Goal: Task Accomplishment & Management: Manage account settings

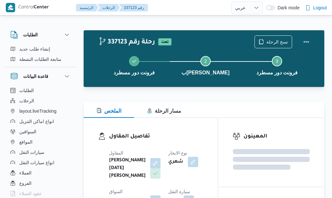
select select "ar"
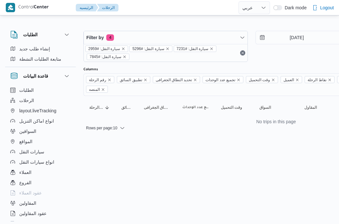
select select "ar"
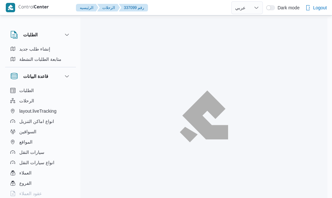
select select "ar"
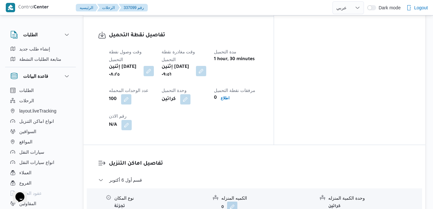
scroll to position [527, 0]
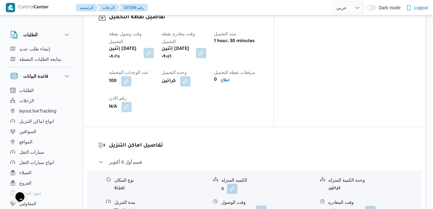
click at [266, 197] on button "button" at bounding box center [261, 210] width 10 height 10
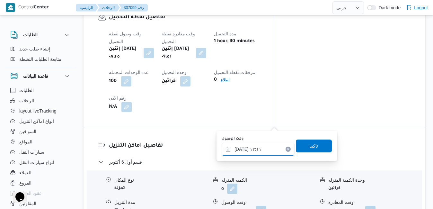
click at [246, 148] on input "١٥/٠٩/٢٠٢٥ ١٢:١١" at bounding box center [258, 149] width 73 height 13
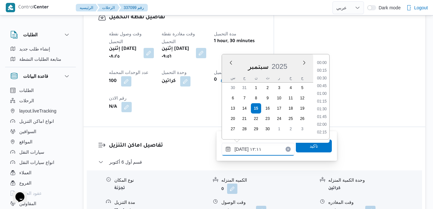
scroll to position [331, 0]
click at [322, 71] on li "11:00" at bounding box center [322, 71] width 15 height 6
type input "١٥/٠٩/٢٠٢٥ ١١:٠٠"
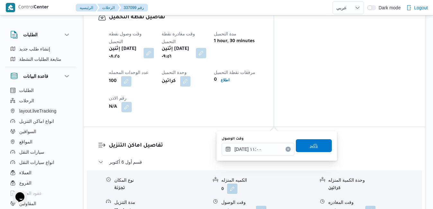
click at [311, 148] on span "تاكيد" at bounding box center [314, 146] width 8 height 8
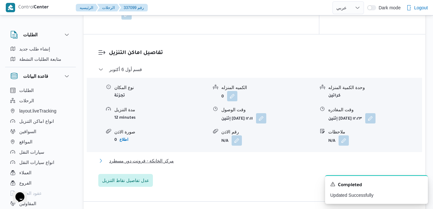
click at [258, 165] on button "مركز الخانكة - فرونت دور مسطرد" at bounding box center [254, 161] width 313 height 8
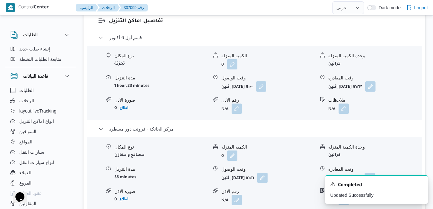
scroll to position [656, 0]
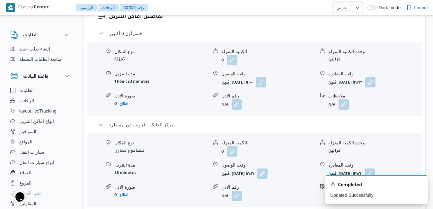
click at [331, 162] on div "وقت المغادره" at bounding box center [376, 165] width 94 height 7
click at [331, 168] on button "button" at bounding box center [370, 173] width 10 height 10
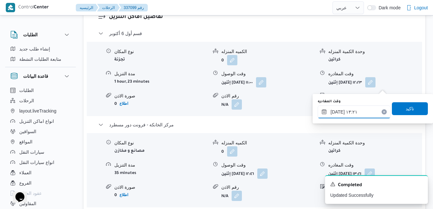
click at [331, 114] on input "١٥/٠٩/٢٠٢٥ ١٣:٢١" at bounding box center [354, 111] width 73 height 13
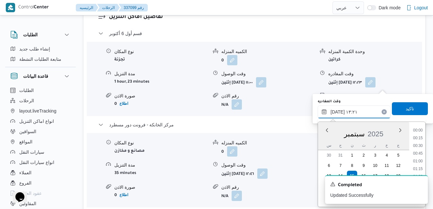
scroll to position [370, 0]
click at [278, 130] on div "قسم أول 6 أكتوبر نوع المكان تجزئة الكميه المنزله 0 وحدة الكمية المنزله كراتين م…" at bounding box center [254, 127] width 313 height 195
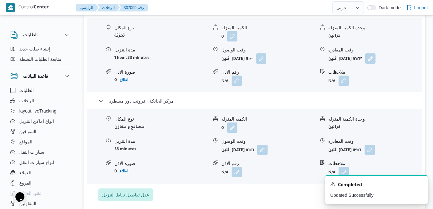
scroll to position [681, 0]
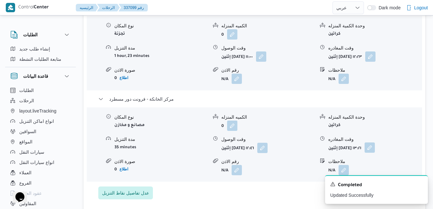
click at [331, 142] on button "button" at bounding box center [370, 147] width 10 height 10
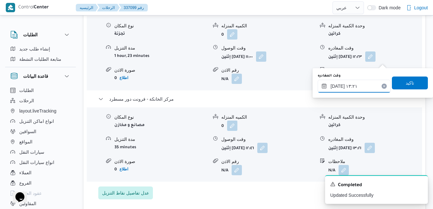
click at [331, 89] on input "١٥/٠٩/٢٠٢٥ ١٣:٢١" at bounding box center [354, 86] width 73 height 13
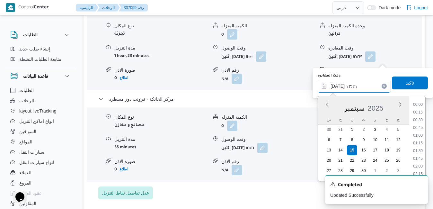
scroll to position [370, 0]
click at [331, 106] on li "12:00" at bounding box center [418, 105] width 15 height 6
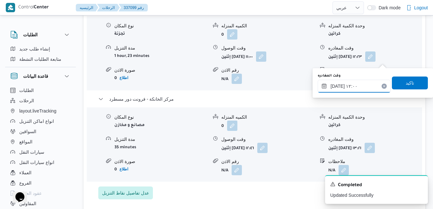
click at [331, 87] on input "١٥/٠٩/٢٠٢٥ ١٢:٠٠" at bounding box center [354, 86] width 73 height 13
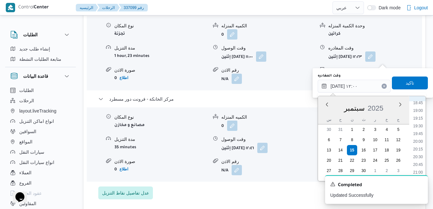
scroll to position [592, 0]
click at [331, 160] on li "21:00" at bounding box center [418, 160] width 15 height 6
type input "١٥/٠٩/٢٠٢٥ ٢١:٠٠"
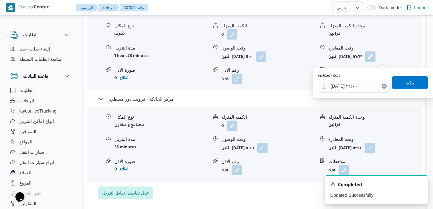
click at [331, 82] on span "تاكيد" at bounding box center [410, 82] width 36 height 13
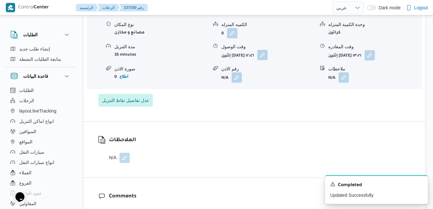
click at [268, 60] on button "button" at bounding box center [262, 55] width 10 height 10
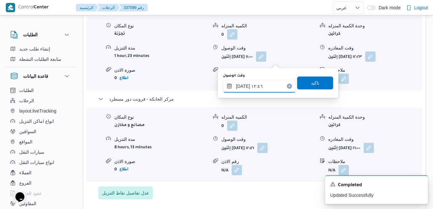
click at [262, 86] on input "١٥/٠٩/٢٠٢٥ ١٢:٤٦" at bounding box center [259, 86] width 73 height 13
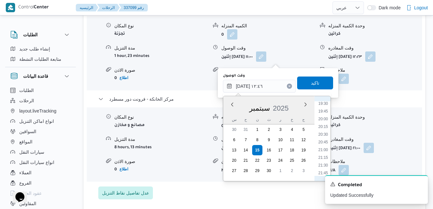
scroll to position [615, 0]
click at [326, 131] on li "20:45" at bounding box center [323, 129] width 15 height 6
type input "١٥/٠٩/٢٠٢٥ ٢٠:٤٥"
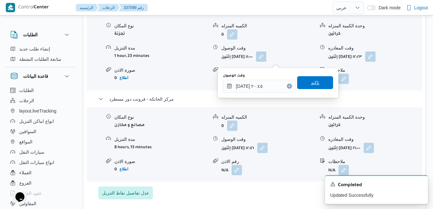
click at [320, 85] on span "تاكيد" at bounding box center [315, 82] width 36 height 13
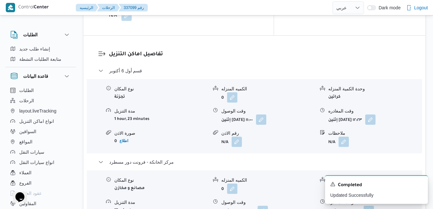
scroll to position [617, 0]
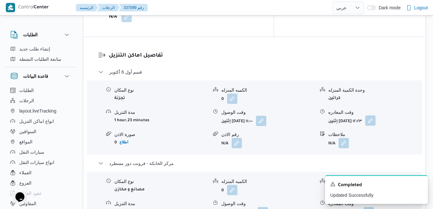
click at [331, 115] on button "button" at bounding box center [370, 120] width 10 height 10
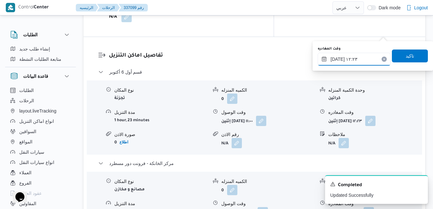
click at [331, 58] on input "١٥/٠٩/٢٠٢٥ ١٢:٢٣" at bounding box center [354, 59] width 73 height 13
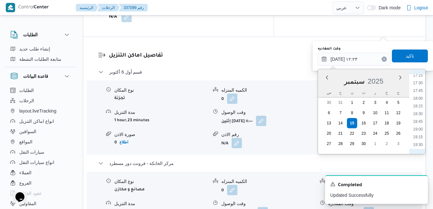
scroll to position [600, 0]
click at [331, 88] on li "19:45" at bounding box center [418, 87] width 15 height 6
type input "١٥/٠٩/٢٠٢٥ ١٩:٤٥"
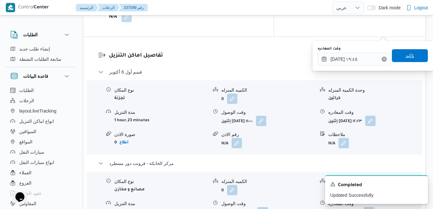
click at [331, 57] on span "تاكيد" at bounding box center [410, 55] width 36 height 13
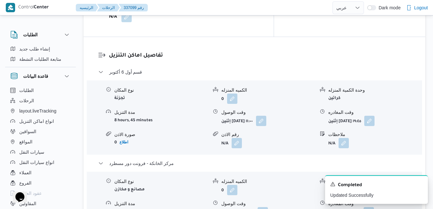
scroll to position [0, 0]
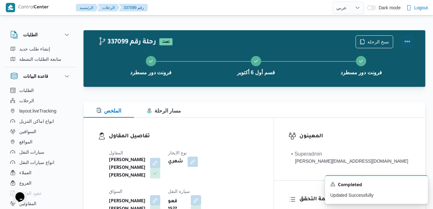
click at [331, 41] on button "Actions" at bounding box center [407, 41] width 13 height 13
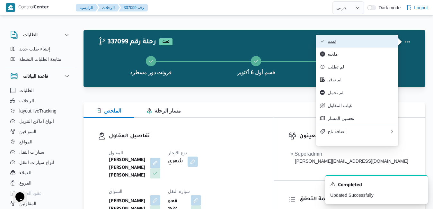
click at [331, 43] on span "تمت" at bounding box center [361, 41] width 67 height 5
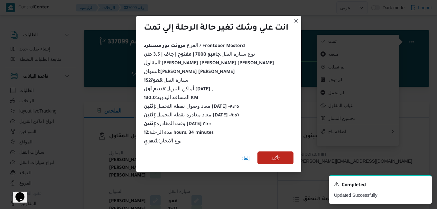
click at [276, 157] on span "تأكيد" at bounding box center [275, 158] width 8 height 8
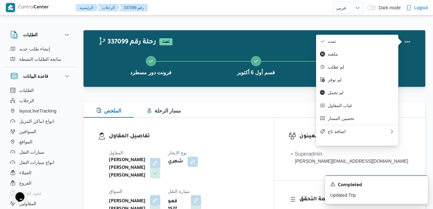
click at [263, 125] on div "تفاصيل المقاول المقاول شريف بدر عبد الحميد عبد المجيد بدر نوع الايجار شهري السو…" at bounding box center [179, 193] width 190 height 151
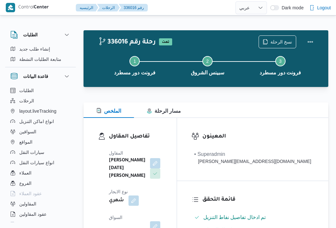
select select "ar"
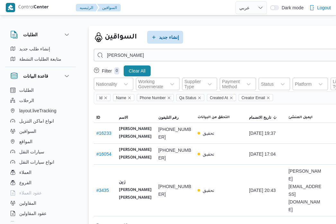
select select "ar"
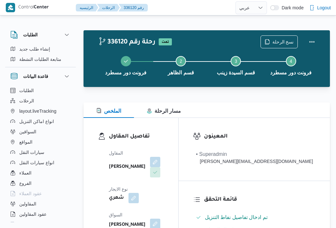
select select "ar"
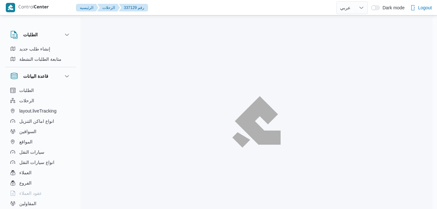
select select "ar"
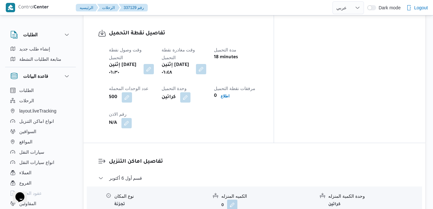
scroll to position [527, 0]
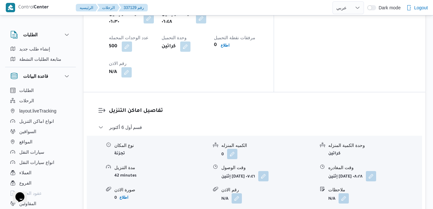
scroll to position [630, 0]
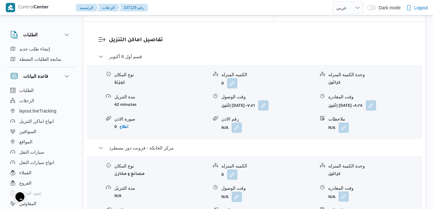
click at [346, 191] on button "button" at bounding box center [344, 196] width 10 height 10
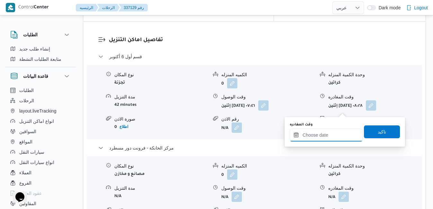
click at [315, 136] on input "وقت المغادره" at bounding box center [326, 135] width 73 height 13
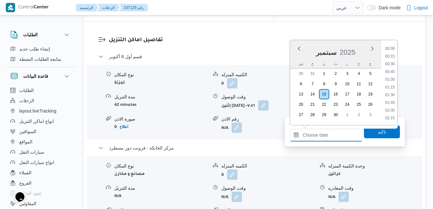
scroll to position [632, 0]
click at [298, 57] on div "سبتمبر 2025" at bounding box center [335, 51] width 91 height 16
click at [388, 98] on li "20:00" at bounding box center [390, 99] width 15 height 6
type input "١٥/٠٩/٢٠٢٥ ٢٠:٠٠"
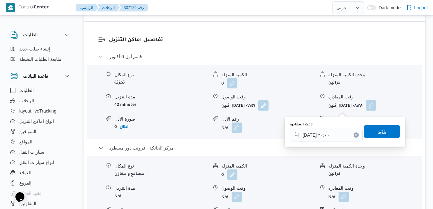
click at [378, 132] on span "تاكيد" at bounding box center [382, 132] width 8 height 8
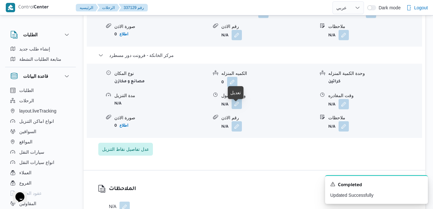
click at [240, 109] on button "button" at bounding box center [237, 104] width 10 height 10
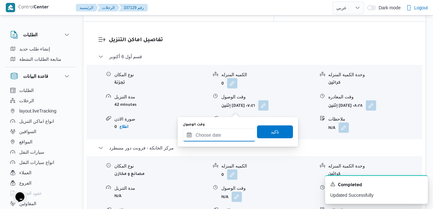
click at [225, 132] on div at bounding box center [219, 135] width 73 height 13
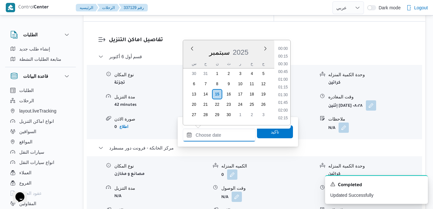
scroll to position [632, 0]
click at [186, 56] on div "سبتمبر 2025" at bounding box center [228, 51] width 91 height 16
click at [286, 91] on li "19:45" at bounding box center [283, 91] width 15 height 6
type input "١٥/٠٩/٢٠٢٥ ١٩:٤٥"
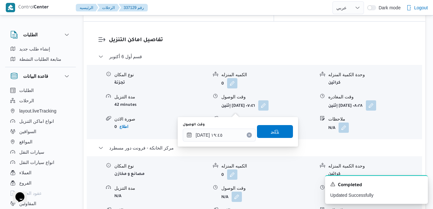
click at [271, 133] on span "تاكيد" at bounding box center [275, 132] width 8 height 8
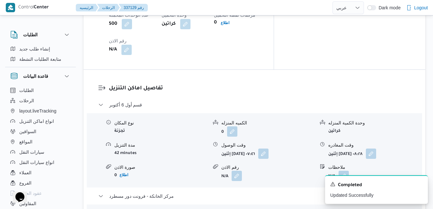
scroll to position [591, 0]
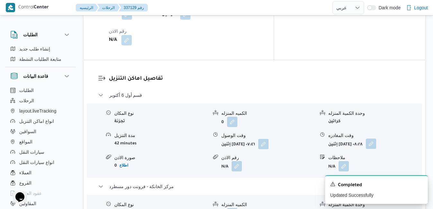
click at [376, 139] on button "button" at bounding box center [371, 144] width 10 height 10
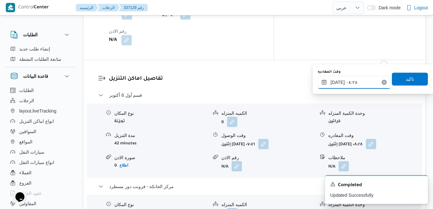
click at [360, 81] on input "١٥/٠٩/٢٠٢٥ ٠٨:٢٨" at bounding box center [354, 82] width 73 height 13
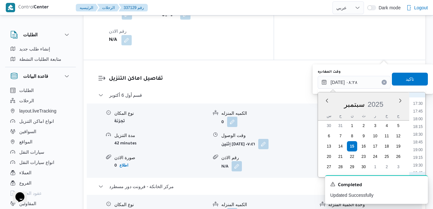
scroll to position [542, 0]
click at [419, 135] on li "18:45" at bounding box center [418, 137] width 15 height 6
type input "١٥/٠٩/٢٠٢٥ ١٨:٤٥"
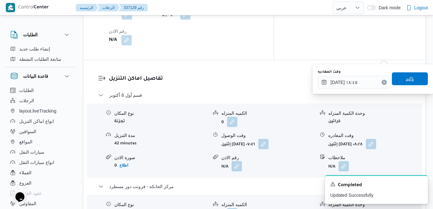
click at [411, 83] on span "تاكيد" at bounding box center [410, 78] width 36 height 13
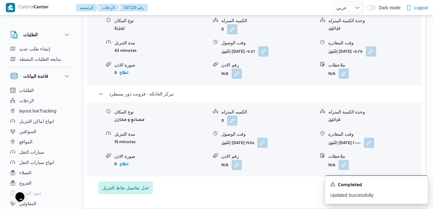
scroll to position [0, 0]
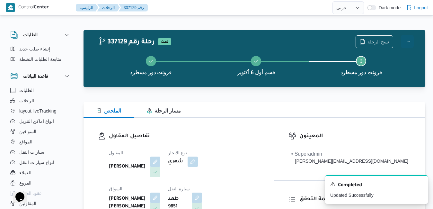
click at [404, 42] on button "Actions" at bounding box center [407, 41] width 13 height 13
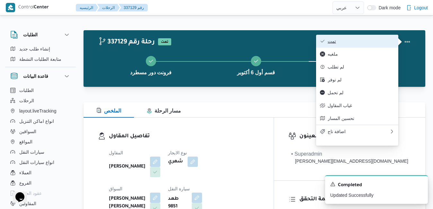
click at [365, 45] on button "تمت" at bounding box center [357, 41] width 82 height 13
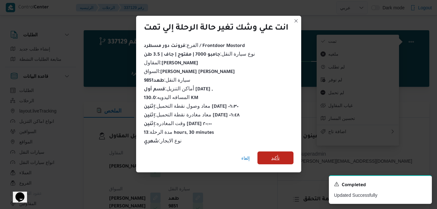
click at [278, 158] on span "تأكيد" at bounding box center [275, 158] width 8 height 8
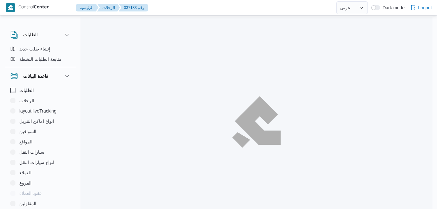
select select "ar"
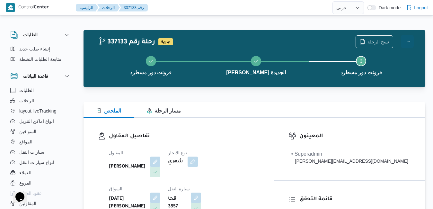
click at [407, 38] on button "Actions" at bounding box center [407, 41] width 13 height 13
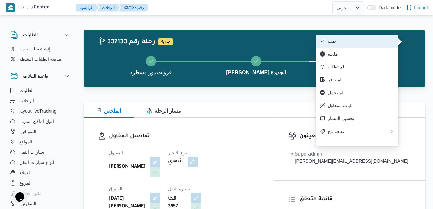
click at [384, 40] on span "تمت" at bounding box center [361, 41] width 67 height 5
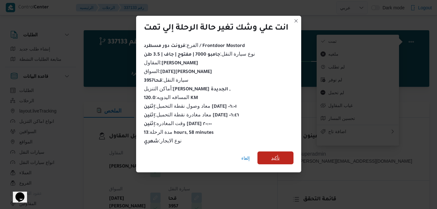
click at [281, 154] on span "تأكيد" at bounding box center [275, 157] width 36 height 13
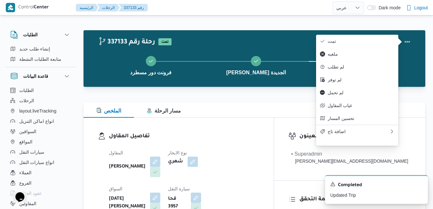
click at [259, 135] on h3 "تفاصيل المقاول" at bounding box center [184, 136] width 150 height 9
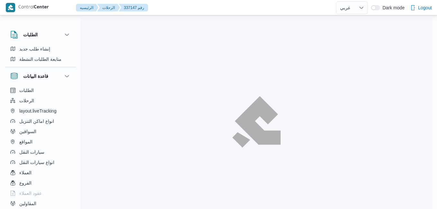
select select "ar"
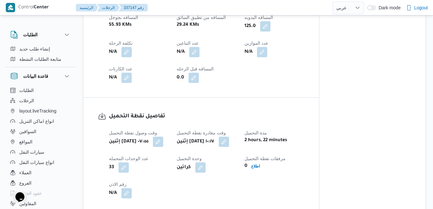
scroll to position [347, 0]
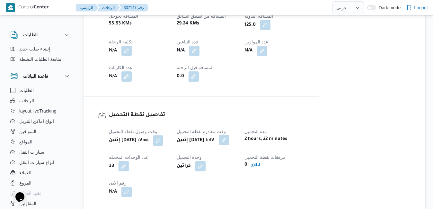
click at [229, 141] on button "button" at bounding box center [224, 140] width 10 height 10
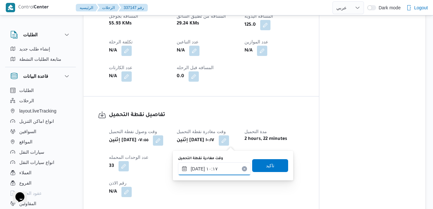
click at [211, 164] on div "١٥/٠٩/٢٠٢٥ ١٠:١٧" at bounding box center [214, 168] width 73 height 13
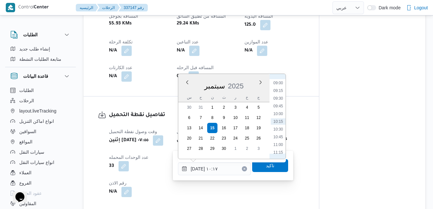
scroll to position [212, 0]
click at [277, 132] on li "08:30" at bounding box center [278, 133] width 15 height 6
type input "١٥/٠٩/٢٠٢٥ ٠٨:٣٠"
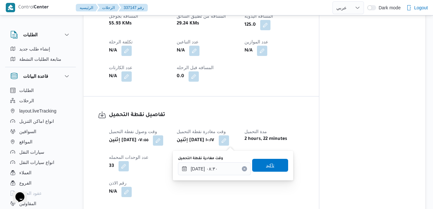
click at [266, 166] on span "تاكيد" at bounding box center [270, 165] width 8 height 8
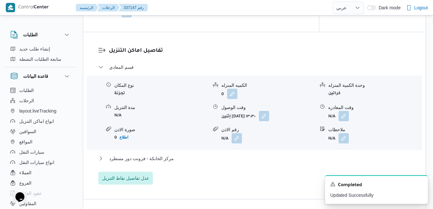
scroll to position [527, 0]
click at [269, 117] on button "button" at bounding box center [264, 115] width 10 height 10
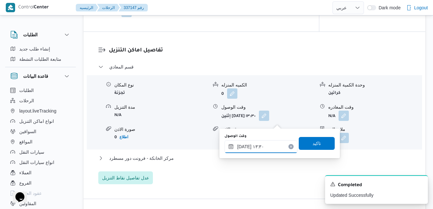
click at [258, 148] on input "١٥/٠٩/٢٠٢٥ ١٣:٣٠" at bounding box center [261, 146] width 73 height 13
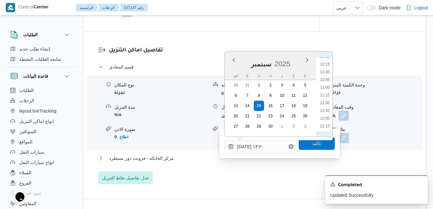
scroll to position [247, 0]
click at [325, 107] on li "09:30" at bounding box center [325, 106] width 15 height 6
type input "١٥/٠٩/٢٠٢٥ ٠٩:٣٠"
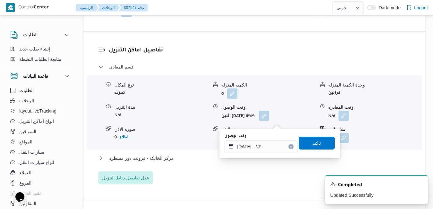
click at [313, 144] on span "تاكيد" at bounding box center [317, 143] width 8 height 8
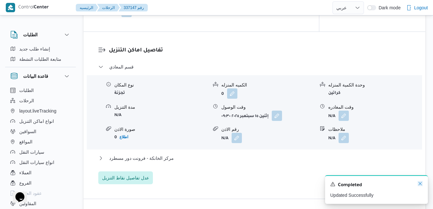
click at [419, 184] on icon "Dismiss toast" at bounding box center [420, 183] width 5 height 5
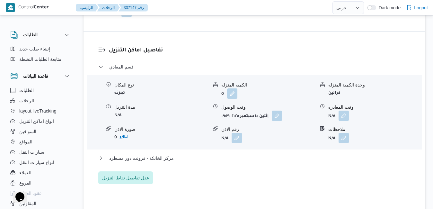
click at [329, 167] on div "مركز الخانكة - فرونت دور مسطرد" at bounding box center [254, 160] width 313 height 12
click at [331, 162] on button "مركز الخانكة - فرونت دور مسطرد" at bounding box center [254, 158] width 313 height 8
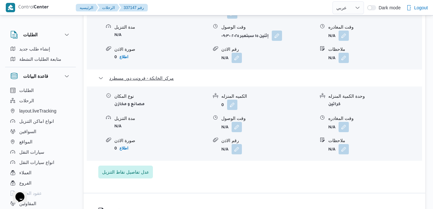
scroll to position [617, 0]
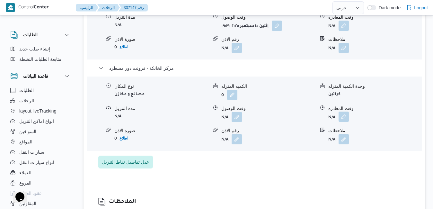
click at [345, 122] on button "button" at bounding box center [344, 117] width 10 height 10
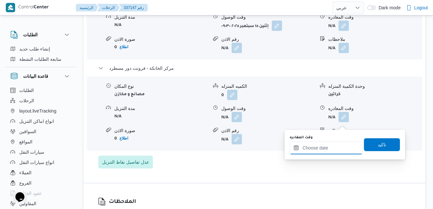
click at [314, 148] on input "وقت المغادره" at bounding box center [326, 147] width 73 height 13
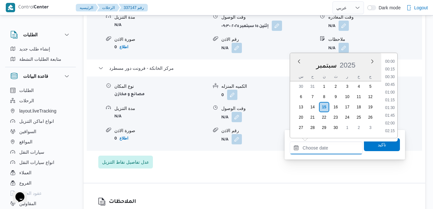
scroll to position [632, 0]
click at [293, 71] on div "سبتمبر 2025" at bounding box center [335, 64] width 91 height 16
click at [388, 64] on li "20:30" at bounding box center [390, 62] width 15 height 6
type input "[DATE] ٢٠:٣٠"
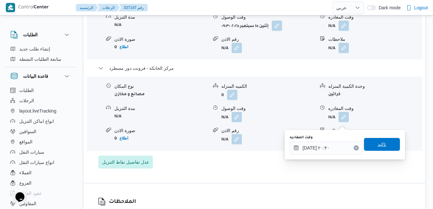
click at [378, 144] on span "تاكيد" at bounding box center [382, 144] width 8 height 8
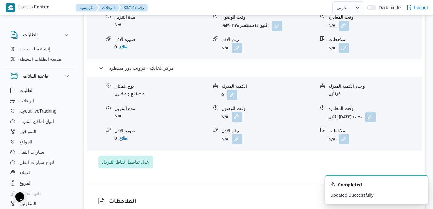
click at [236, 122] on button "button" at bounding box center [237, 117] width 10 height 10
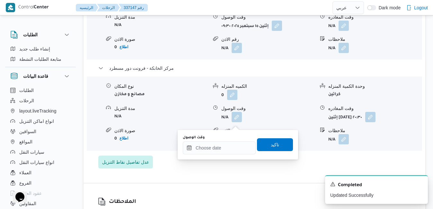
click at [218, 156] on div "You are in a dialog. To close this dialog, hit escape. وقت الوصول تاكيد" at bounding box center [238, 145] width 121 height 30
click at [221, 151] on input "وقت الوصول" at bounding box center [219, 147] width 73 height 13
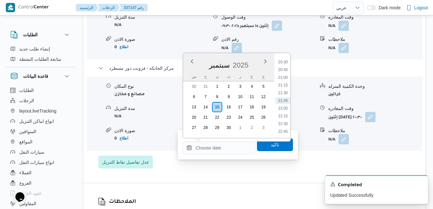
click at [189, 71] on div "سبتمبر 2025" at bounding box center [228, 64] width 91 height 16
click at [282, 119] on li "20:15" at bounding box center [283, 119] width 15 height 6
type input "[DATE] ٢٠:١٥"
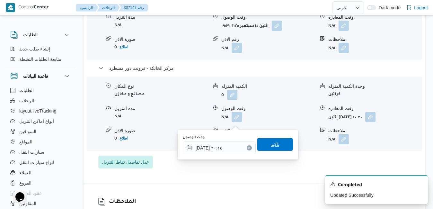
click at [276, 145] on span "تاكيد" at bounding box center [275, 144] width 36 height 13
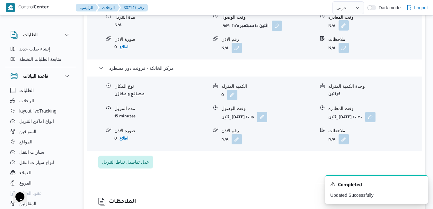
click at [343, 30] on button "button" at bounding box center [344, 25] width 10 height 10
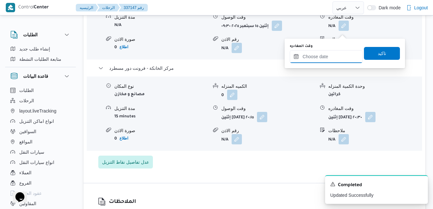
click at [329, 54] on input "وقت المغادره" at bounding box center [326, 56] width 73 height 13
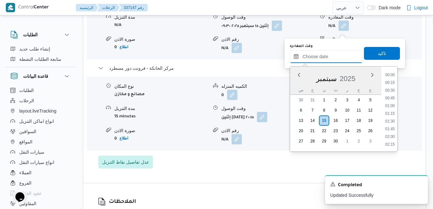
scroll to position [632, 0]
click at [294, 82] on div "سبتمبر 2025" at bounding box center [335, 77] width 91 height 16
click at [388, 106] on ul "00:00 00:15 00:30 00:45 01:00 01:15 01:30 01:45 02:00 02:15 02:30 02:45 03:00 0…" at bounding box center [390, 109] width 15 height 75
click at [389, 102] on li "19:15" at bounding box center [390, 102] width 15 height 6
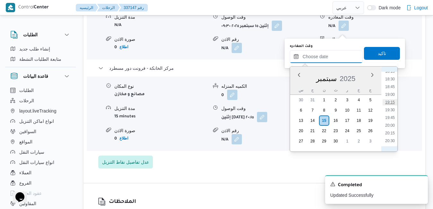
type input "١٥/٠٩/٢٠٢٥ ١٩:١٥"
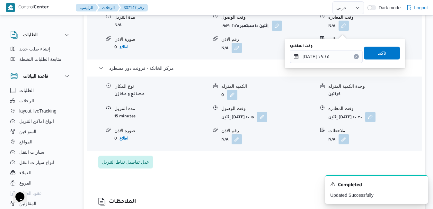
click at [381, 54] on span "تاكيد" at bounding box center [382, 53] width 8 height 8
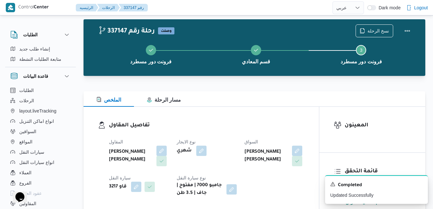
scroll to position [0, 0]
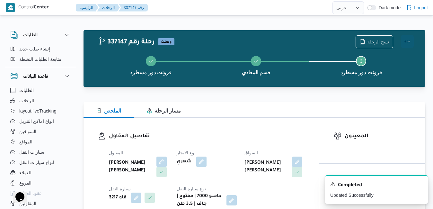
click at [403, 40] on button "Actions" at bounding box center [407, 41] width 13 height 13
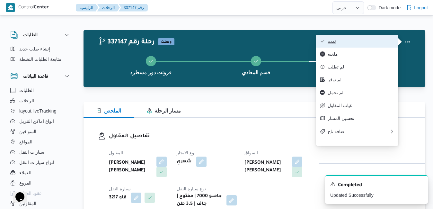
click at [362, 38] on button "تمت" at bounding box center [357, 41] width 82 height 13
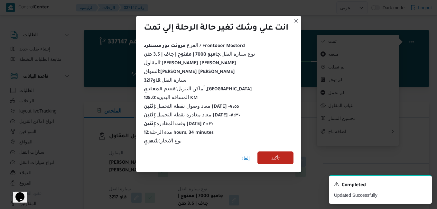
click at [266, 155] on span "تأكيد" at bounding box center [275, 157] width 36 height 13
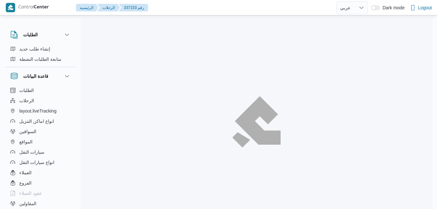
select select "ar"
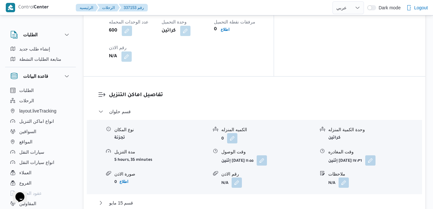
scroll to position [540, 0]
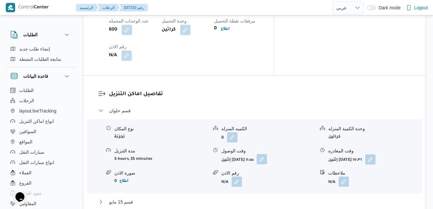
click at [267, 154] on button "button" at bounding box center [262, 159] width 10 height 10
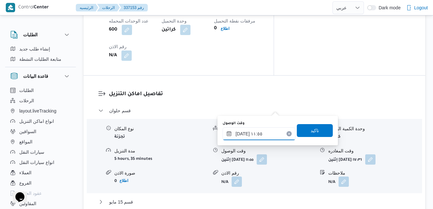
click at [243, 136] on input "[DATE] ١١:٥٥" at bounding box center [259, 133] width 73 height 13
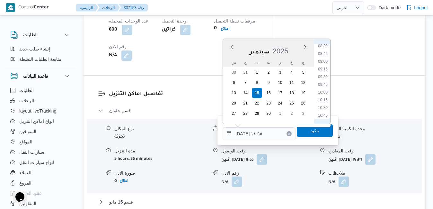
scroll to position [258, 0]
click at [322, 97] on li "10:00" at bounding box center [323, 98] width 15 height 6
type input "[DATE] ١٠:٠٠"
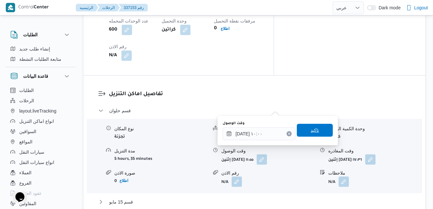
click at [313, 130] on span "تاكيد" at bounding box center [315, 130] width 8 height 8
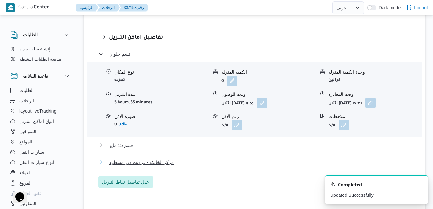
click at [259, 166] on button "مركز الخانكة - فرونت دور مسطرد" at bounding box center [254, 162] width 313 height 8
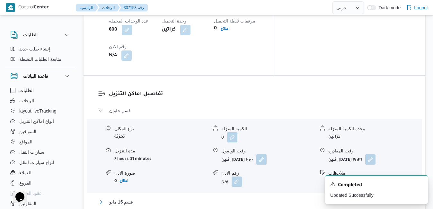
click at [272, 198] on button "قسم 15 مايو" at bounding box center [254, 202] width 313 height 8
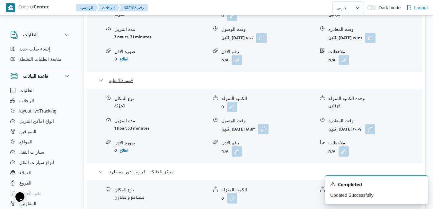
scroll to position [681, 0]
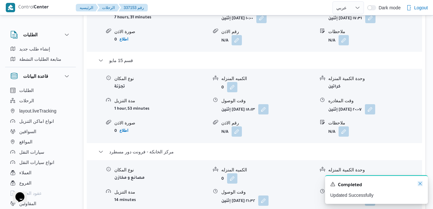
click at [421, 183] on icon "Dismiss toast" at bounding box center [420, 183] width 5 height 5
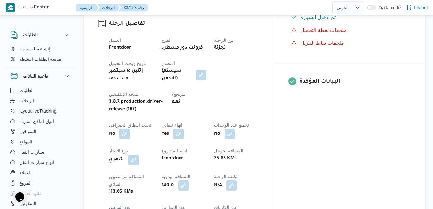
scroll to position [0, 0]
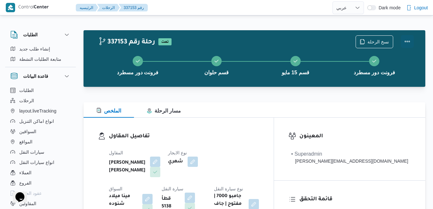
click at [408, 41] on button "Actions" at bounding box center [407, 41] width 13 height 13
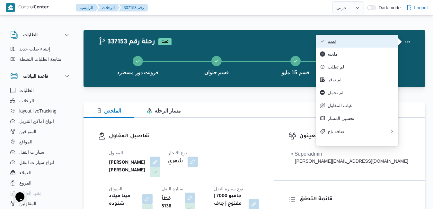
click at [373, 44] on span "تمت" at bounding box center [361, 41] width 67 height 5
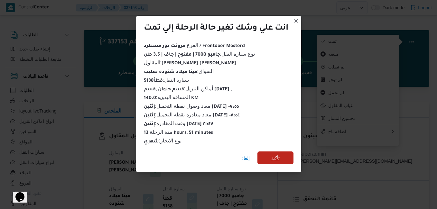
click at [278, 154] on span "تأكيد" at bounding box center [275, 158] width 8 height 8
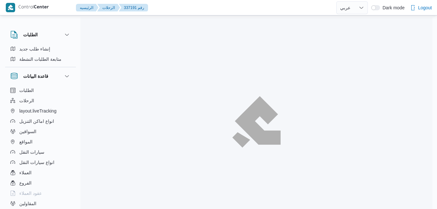
select select "ar"
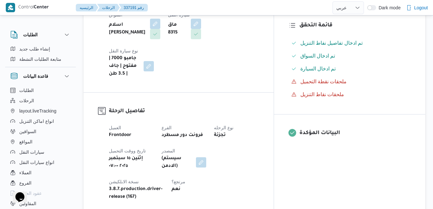
scroll to position [219, 0]
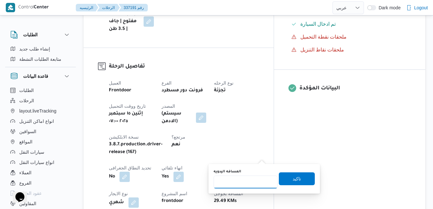
click at [235, 187] on input "المسافه اليدويه" at bounding box center [246, 182] width 64 height 13
type input "80"
click at [287, 179] on span "تاكيد" at bounding box center [297, 178] width 36 height 13
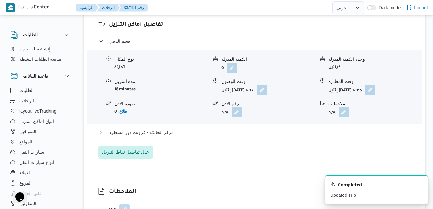
scroll to position [463, 0]
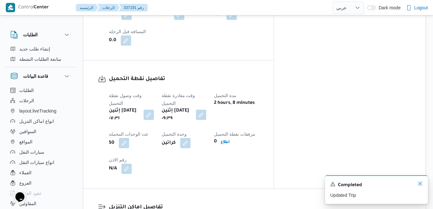
click at [421, 184] on icon "Dismiss toast" at bounding box center [420, 183] width 5 height 5
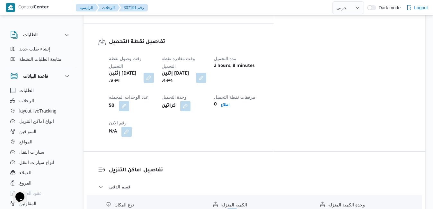
scroll to position [501, 0]
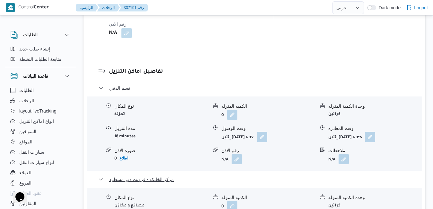
scroll to position [656, 0]
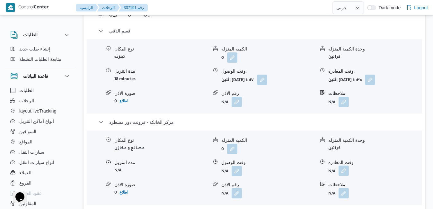
click at [342, 166] on button "button" at bounding box center [344, 171] width 10 height 10
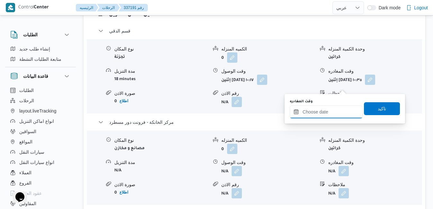
click at [320, 110] on input "وقت المغادره" at bounding box center [326, 111] width 73 height 13
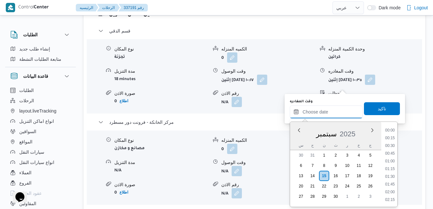
scroll to position [632, 0]
click at [297, 137] on div "سبتمبر 2025" at bounding box center [335, 132] width 91 height 16
click at [389, 131] on li "20:30" at bounding box center [390, 131] width 15 height 6
type input "[DATE] ٢٠:٣٠"
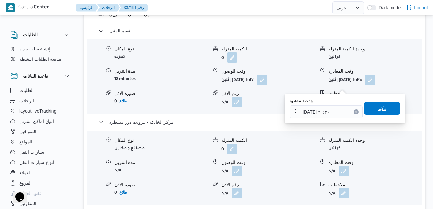
click at [383, 111] on span "تاكيد" at bounding box center [382, 108] width 36 height 13
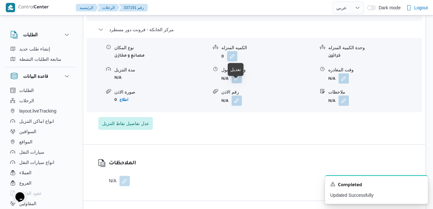
click at [238, 83] on button "button" at bounding box center [237, 78] width 10 height 10
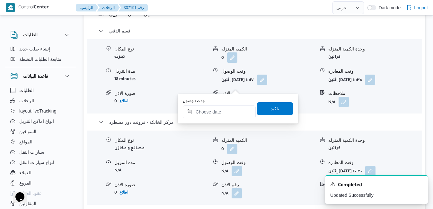
click at [226, 115] on input "وقت الوصول" at bounding box center [219, 111] width 73 height 13
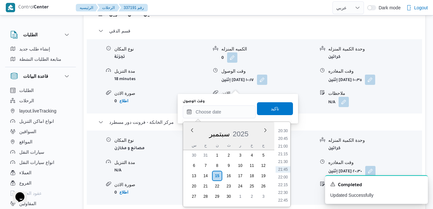
drag, startPoint x: 191, startPoint y: 137, endPoint x: 195, endPoint y: 138, distance: 4.9
click at [191, 137] on div "سبتمبر 2025" at bounding box center [228, 132] width 91 height 16
click at [282, 187] on li "20:15" at bounding box center [283, 188] width 15 height 6
type input "[DATE] ٢٠:١٥"
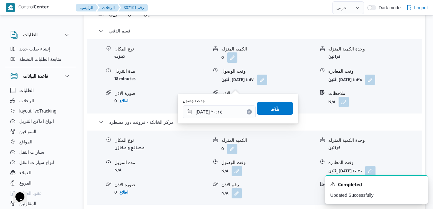
click at [280, 112] on span "تاكيد" at bounding box center [275, 108] width 36 height 13
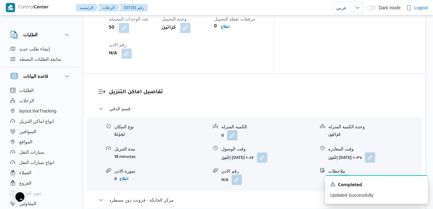
scroll to position [566, 0]
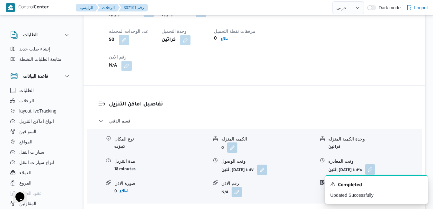
click at [375, 164] on button "button" at bounding box center [370, 169] width 10 height 10
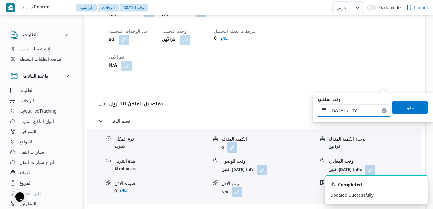
click at [354, 109] on input "١٥/٠٩/٢٠٢٥ ١٠:٣٥" at bounding box center [354, 110] width 73 height 13
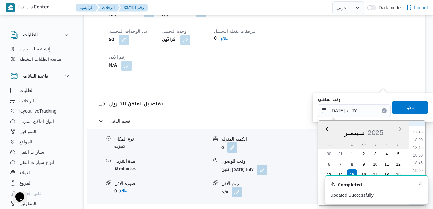
scroll to position [552, 0]
click at [422, 170] on li "19:15" at bounding box center [418, 171] width 15 height 6
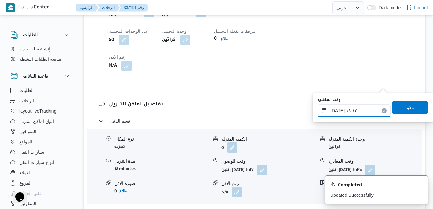
click at [337, 111] on input "١٥/٠٩/٢٠٢٥ ١٩:١٥" at bounding box center [354, 110] width 73 height 13
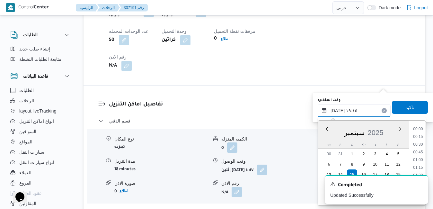
scroll to position [555, 0]
type input "١٥/٠٩/٢٠٢٥ ١٩:35"
click at [406, 110] on span "تاكيد" at bounding box center [410, 107] width 8 height 8
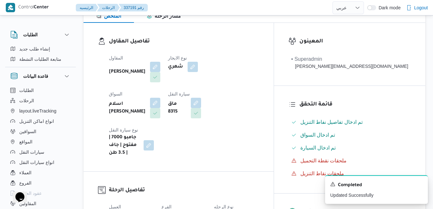
scroll to position [0, 0]
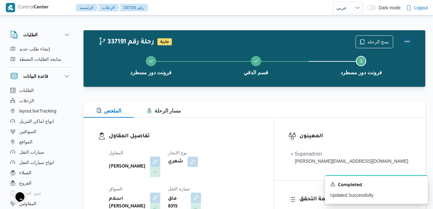
click at [410, 40] on button "Actions" at bounding box center [407, 41] width 13 height 13
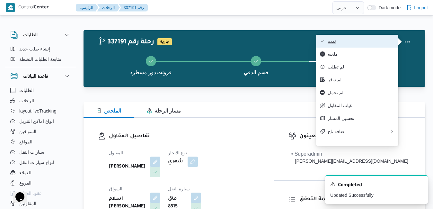
click at [384, 42] on span "تمت" at bounding box center [361, 41] width 67 height 5
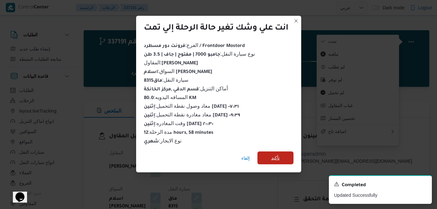
click at [284, 154] on span "تأكيد" at bounding box center [275, 157] width 36 height 13
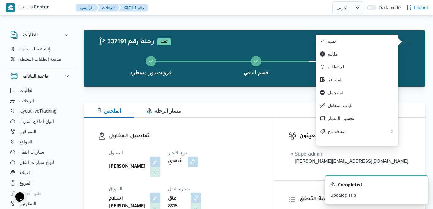
click at [279, 115] on div "الملخص مسار الرحلة" at bounding box center [255, 109] width 342 height 15
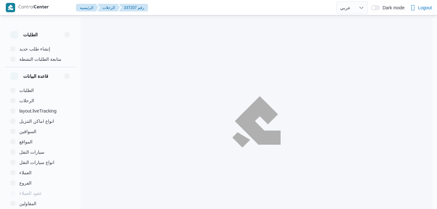
select select "ar"
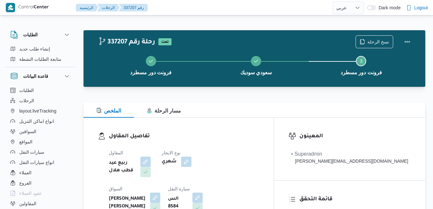
click at [274, 123] on div "تفاصيل المقاول المقاول ربيع عيد قطب هلال نوع الايجار شهري السواق [PERSON_NAME] …" at bounding box center [179, 192] width 190 height 149
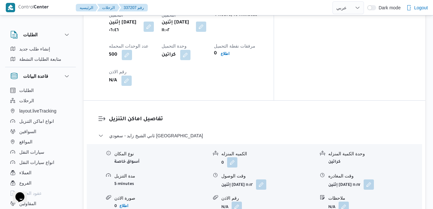
scroll to position [564, 0]
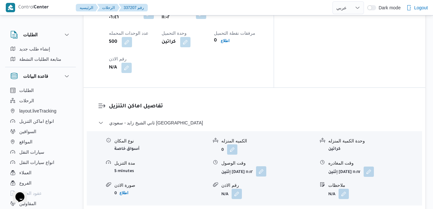
click at [266, 166] on button "button" at bounding box center [261, 171] width 10 height 10
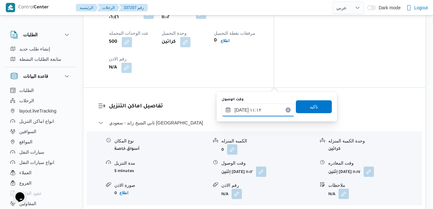
click at [247, 114] on input "١٥/٠٩/٢٠٢٥ ١١:١٢" at bounding box center [258, 110] width 73 height 13
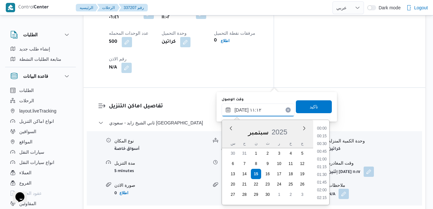
scroll to position [300, 0]
drag, startPoint x: 321, startPoint y: 196, endPoint x: 325, endPoint y: 197, distance: 3.6
click at [325, 197] on li "12:00" at bounding box center [322, 198] width 15 height 6
type input "١٥/٠٩/٢٠٢٥ ١٢:٠٠"
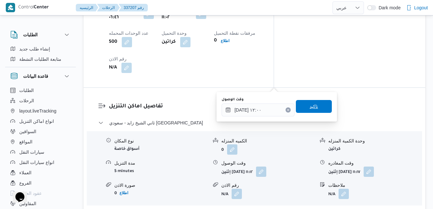
click at [319, 108] on span "تاكيد" at bounding box center [314, 106] width 36 height 13
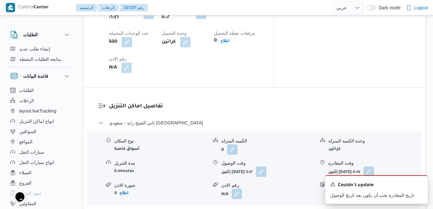
click at [419, 185] on icon "Dismiss toast" at bounding box center [420, 183] width 5 height 5
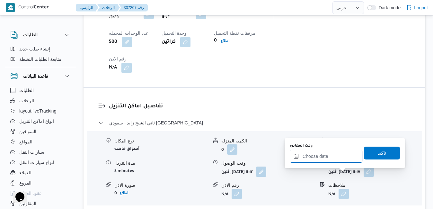
click at [328, 161] on input "وقت المغادره" at bounding box center [326, 156] width 73 height 13
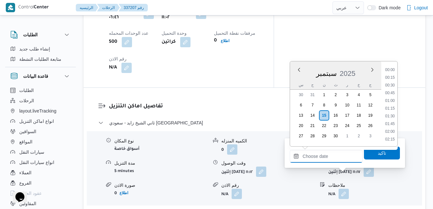
scroll to position [632, 0]
click at [391, 87] on li "21:00" at bounding box center [390, 86] width 15 height 6
type input "١٥/٠٩/٢٠٢٥ ٢١:٠٠"
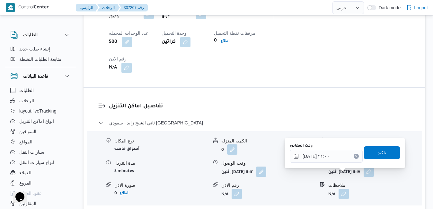
click at [378, 153] on span "تاكيد" at bounding box center [382, 153] width 8 height 8
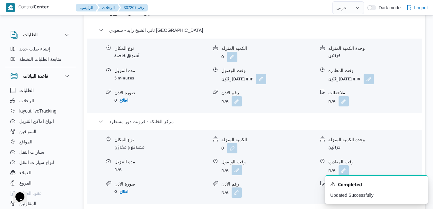
click at [236, 175] on button "button" at bounding box center [237, 170] width 10 height 10
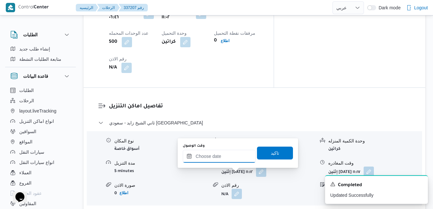
click at [229, 159] on input "وقت الوصول" at bounding box center [219, 156] width 73 height 13
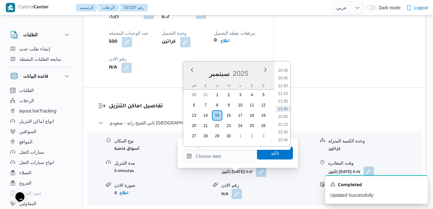
click at [187, 81] on div "س ح ن ث ر خ ج" at bounding box center [228, 84] width 91 height 9
click at [287, 79] on li "20:45" at bounding box center [283, 78] width 15 height 6
type input "١٥/٠٩/٢٠٢٥ ٢٠:٤٥"
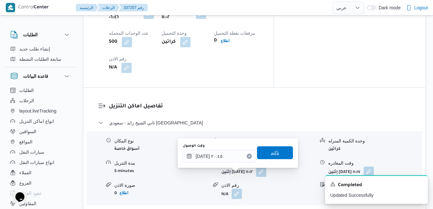
click at [271, 154] on span "تاكيد" at bounding box center [275, 153] width 8 height 8
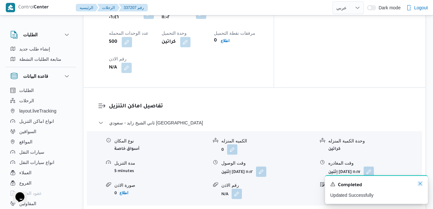
click at [420, 184] on icon "Dismiss toast" at bounding box center [420, 183] width 5 height 5
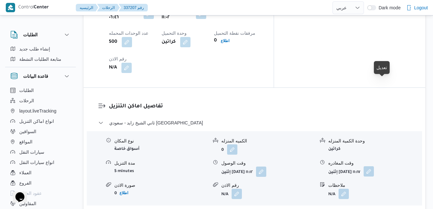
click at [374, 166] on button "button" at bounding box center [369, 171] width 10 height 10
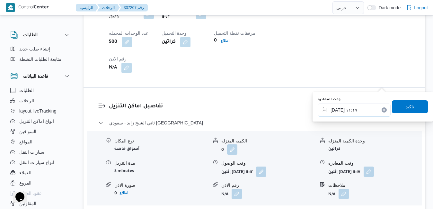
click at [355, 111] on input "١٥/٠٩/٢٠٢٥ ١١:١٧" at bounding box center [354, 110] width 73 height 13
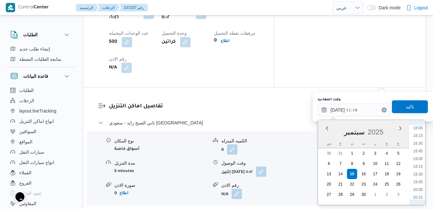
scroll to position [569, 0]
click at [421, 169] on li "19:45" at bounding box center [418, 169] width 15 height 6
type input "١٥/٠٩/٢٠٢٥ ١٩:٤٥"
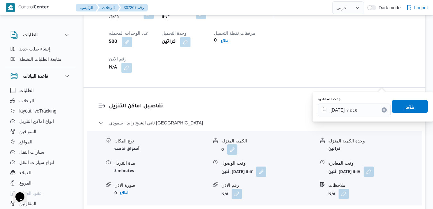
click at [407, 105] on span "تاكيد" at bounding box center [410, 107] width 8 height 8
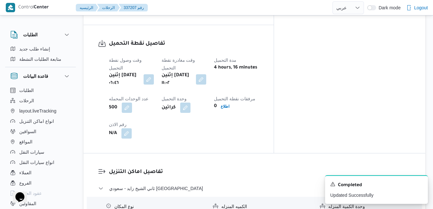
scroll to position [507, 0]
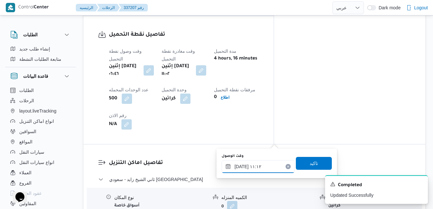
click at [241, 166] on input "١٥/٠٩/٢٠٢٥ ١١:١٢" at bounding box center [258, 166] width 73 height 13
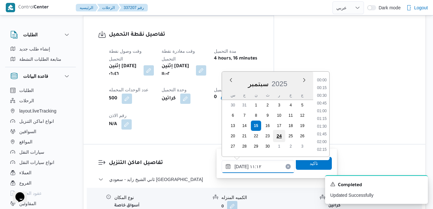
scroll to position [300, 0]
click at [322, 150] on li "12:00" at bounding box center [322, 150] width 15 height 6
type input "١٥/٠٩/٢٠٢٥ ١٢:٠٠"
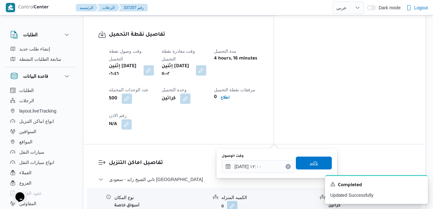
click at [312, 167] on span "تاكيد" at bounding box center [314, 163] width 36 height 13
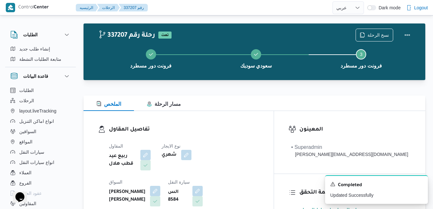
scroll to position [0, 0]
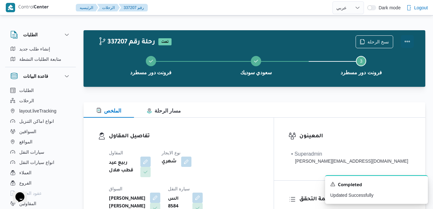
click at [407, 38] on button "Actions" at bounding box center [407, 41] width 13 height 13
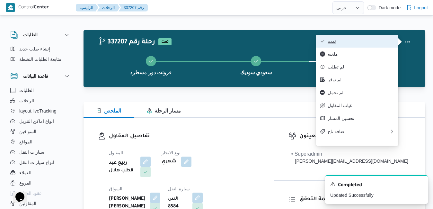
click at [369, 42] on span "تمت" at bounding box center [361, 41] width 67 height 5
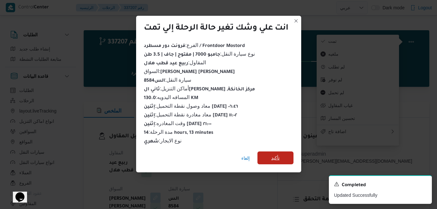
click at [280, 157] on span "تأكيد" at bounding box center [275, 157] width 36 height 13
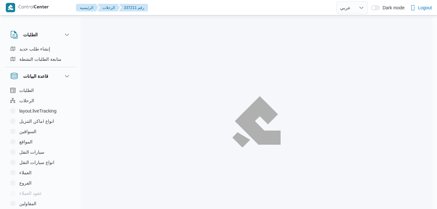
select select "ar"
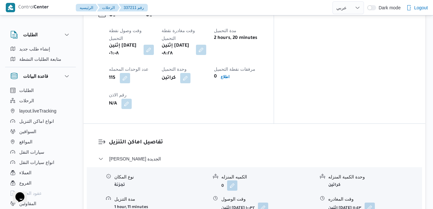
scroll to position [535, 0]
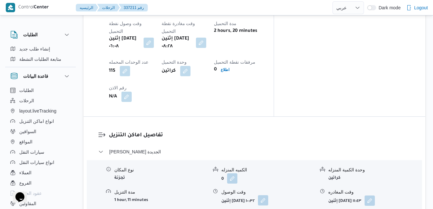
click at [268, 195] on button "button" at bounding box center [263, 200] width 10 height 10
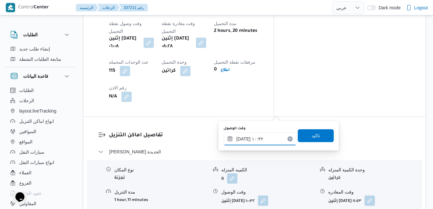
click at [245, 140] on input "[DATE] ١٠:٣٢" at bounding box center [260, 138] width 73 height 13
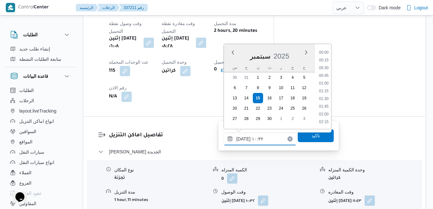
scroll to position [285, 0]
click at [326, 54] on li "09:15" at bounding box center [324, 53] width 15 height 6
type input "[DATE] ٠٩:١٥"
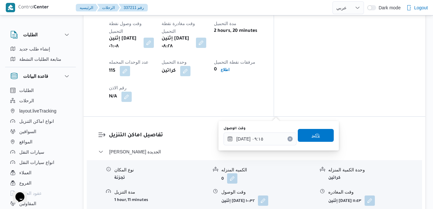
click at [311, 131] on span "تاكيد" at bounding box center [316, 135] width 36 height 13
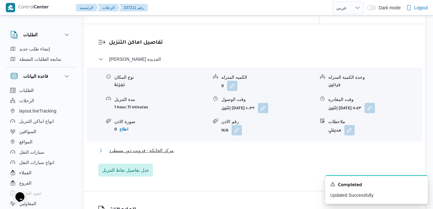
click at [272, 154] on button "مركز الخانكة - فرونت دور مسطرد" at bounding box center [254, 151] width 313 height 8
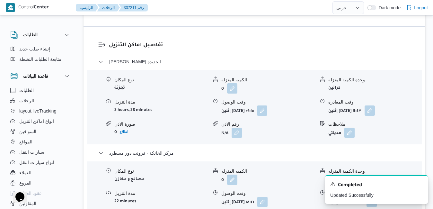
scroll to position [612, 0]
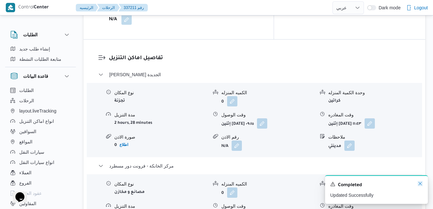
click at [420, 185] on icon "Dismiss toast" at bounding box center [420, 183] width 5 height 5
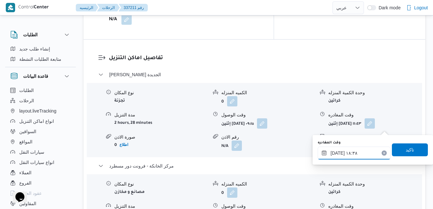
click at [347, 159] on input "[DATE] ١٨:٣٨" at bounding box center [354, 153] width 73 height 13
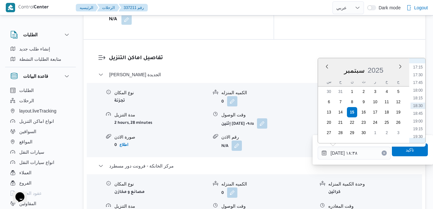
scroll to position [597, 0]
click at [420, 103] on li "20:30" at bounding box center [418, 102] width 15 height 6
type input "[DATE] ٢٠:٣٠"
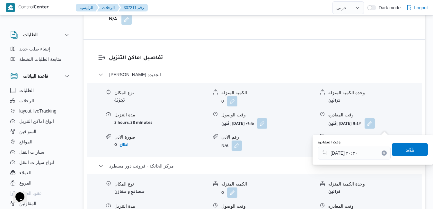
click at [406, 151] on span "تاكيد" at bounding box center [410, 150] width 8 height 8
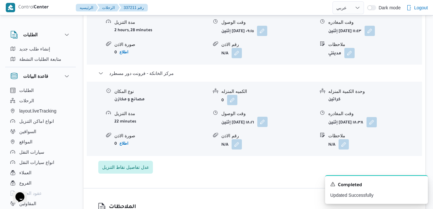
click at [268, 127] on button "button" at bounding box center [262, 122] width 10 height 10
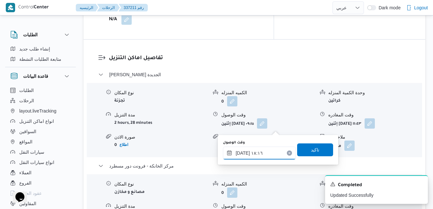
click at [251, 152] on input "١٥/٠٩/٢٠٢٥ ١٨:١٦" at bounding box center [259, 153] width 73 height 13
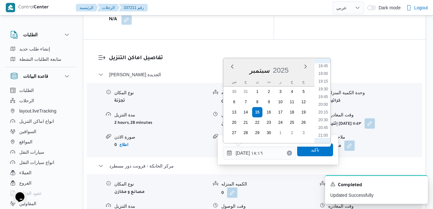
scroll to position [589, 0]
click at [326, 102] on li "20:15" at bounding box center [323, 102] width 15 height 6
type input "[DATE] ٢٠:١٥"
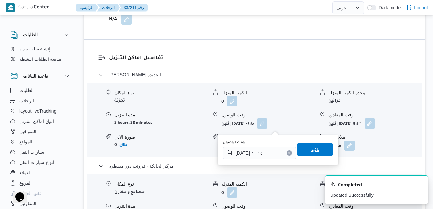
click at [313, 151] on span "تاكيد" at bounding box center [315, 150] width 8 height 8
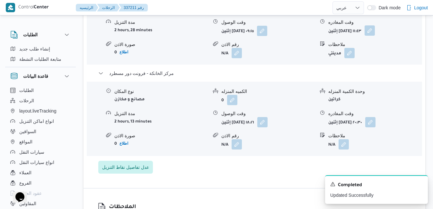
click at [375, 36] on button "button" at bounding box center [370, 30] width 10 height 10
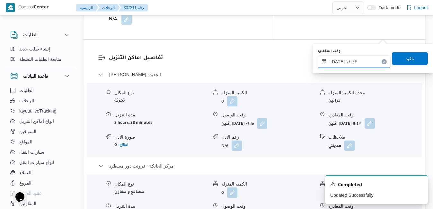
click at [354, 60] on input "١٥/٠٩/٢٠٢٥ ١١:٤٣" at bounding box center [354, 61] width 73 height 13
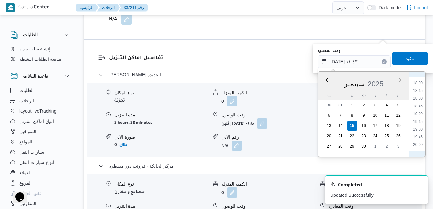
scroll to position [555, 0]
click at [419, 124] on li "19:30" at bounding box center [418, 127] width 15 height 6
type input "١٥/٠٩/٢٠٢٥ ١٩:٣٠"
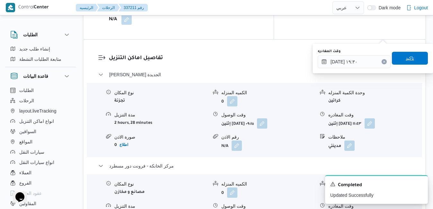
click at [406, 56] on span "تاكيد" at bounding box center [410, 58] width 8 height 8
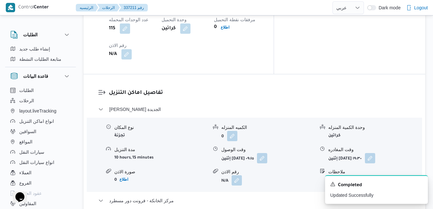
scroll to position [0, 0]
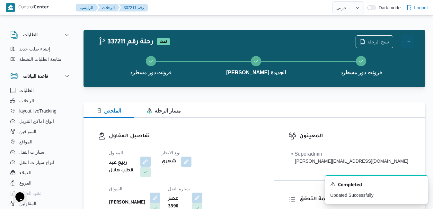
click at [411, 38] on button "Actions" at bounding box center [407, 41] width 13 height 13
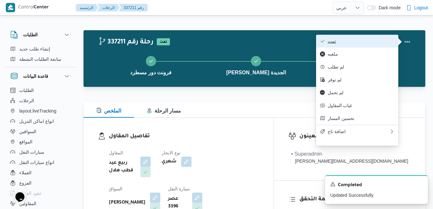
click at [366, 46] on button "تمت" at bounding box center [357, 41] width 82 height 13
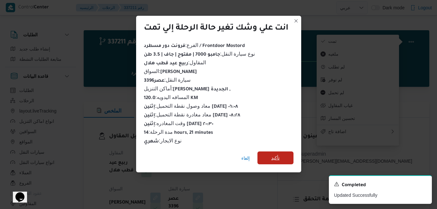
click at [280, 155] on span "تأكيد" at bounding box center [275, 157] width 36 height 13
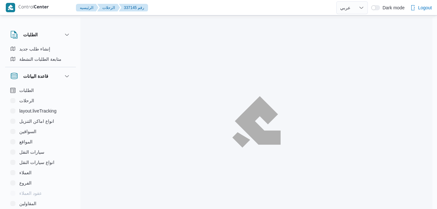
select select "ar"
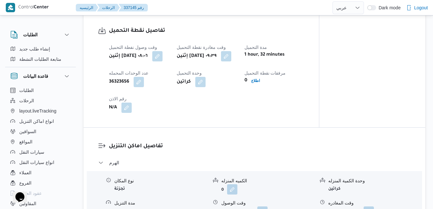
scroll to position [437, 0]
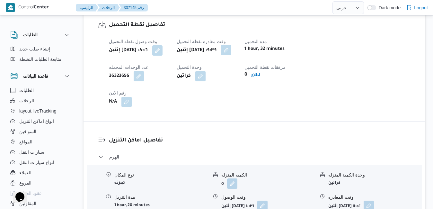
click at [231, 52] on button "button" at bounding box center [226, 50] width 10 height 10
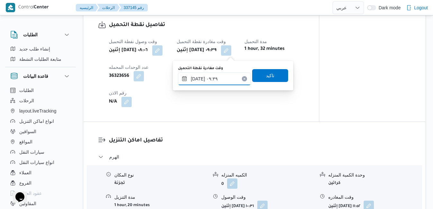
click at [215, 77] on input "[DATE] ٠٩:٣٩" at bounding box center [214, 78] width 73 height 13
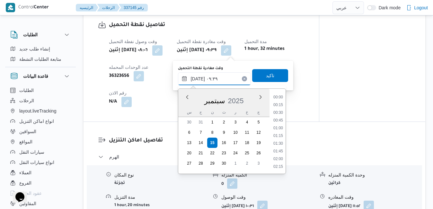
scroll to position [254, 0]
click at [279, 104] on li "08:30" at bounding box center [278, 105] width 15 height 6
type input "[DATE] ٠٨:٣٠"
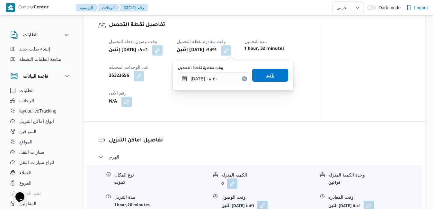
click at [273, 77] on span "تاكيد" at bounding box center [270, 75] width 36 height 13
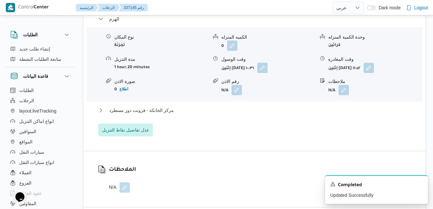
scroll to position [604, 0]
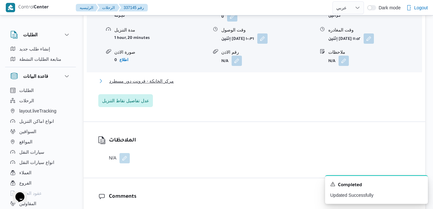
click at [258, 85] on button "مركز الخانكة - فرونت دور مسطرد" at bounding box center [254, 81] width 313 height 8
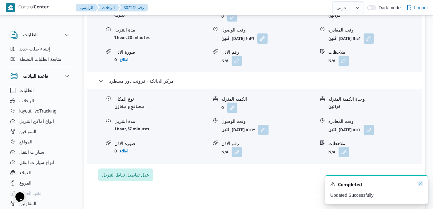
click at [421, 184] on icon "Dismiss toast" at bounding box center [420, 183] width 5 height 5
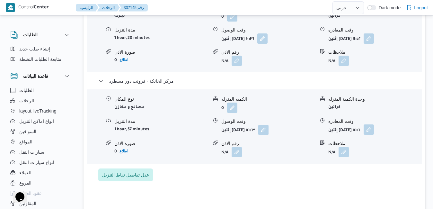
click at [374, 135] on button "button" at bounding box center [369, 129] width 10 height 10
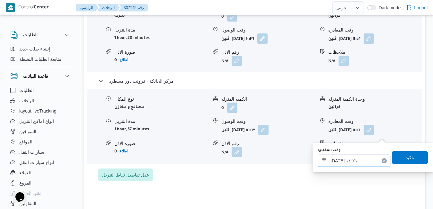
click at [350, 161] on input "[DATE] ١٤:٢١" at bounding box center [354, 160] width 73 height 13
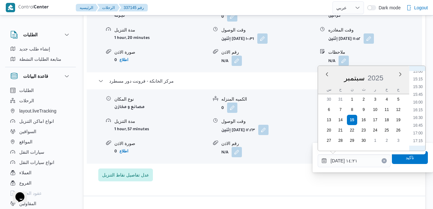
scroll to position [574, 0]
click at [417, 125] on li "20:15" at bounding box center [418, 125] width 15 height 6
type input "[DATE] ٢٠:١٥"
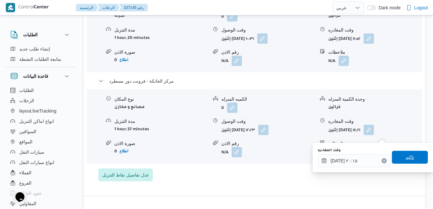
click at [400, 160] on span "تاكيد" at bounding box center [410, 157] width 36 height 13
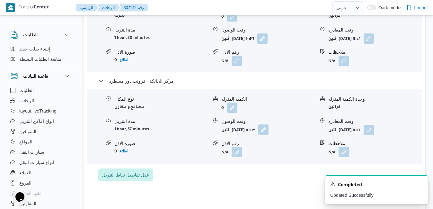
click at [269, 131] on button "button" at bounding box center [263, 129] width 10 height 10
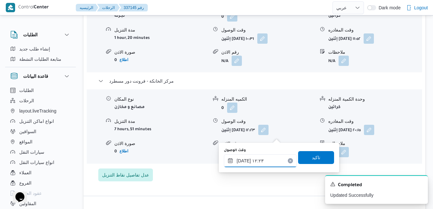
click at [258, 163] on input "[DATE] ١٢:٢٣" at bounding box center [260, 160] width 73 height 13
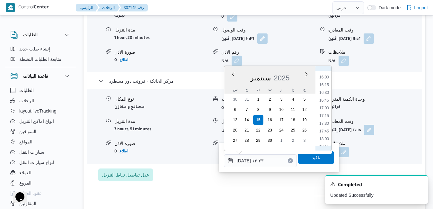
scroll to position [556, 0]
click at [325, 134] on li "20:00" at bounding box center [324, 135] width 15 height 6
type input "[DATE] ٢٠:٠٠"
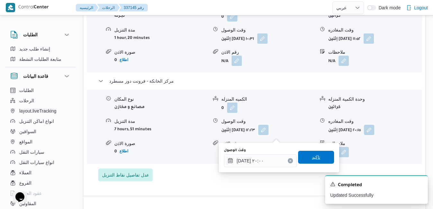
click at [315, 156] on span "تاكيد" at bounding box center [316, 157] width 8 height 8
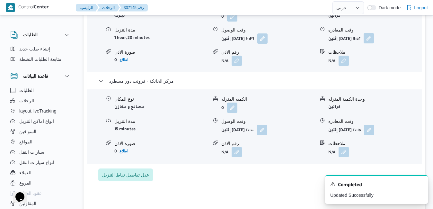
click at [374, 43] on button "button" at bounding box center [369, 38] width 10 height 10
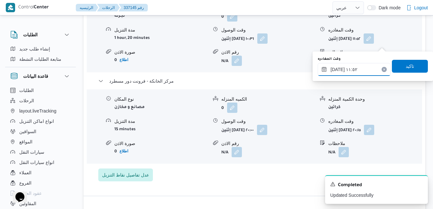
click at [353, 70] on input "[DATE] ١١:٥٢" at bounding box center [354, 69] width 73 height 13
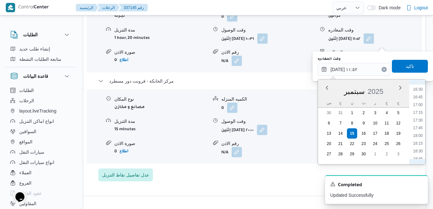
scroll to position [519, 0]
click at [421, 153] on li "19:00" at bounding box center [418, 155] width 15 height 6
type input "[DATE] ١٩:٠٠"
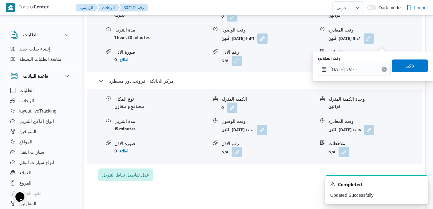
click at [410, 69] on span "تاكيد" at bounding box center [410, 65] width 36 height 13
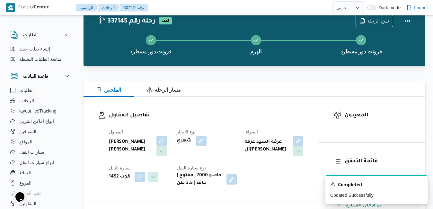
scroll to position [0, 0]
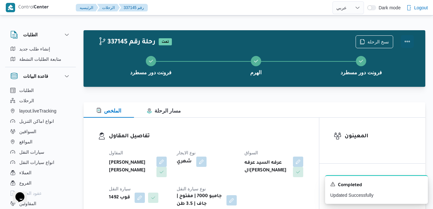
click at [408, 41] on button "Actions" at bounding box center [407, 41] width 13 height 13
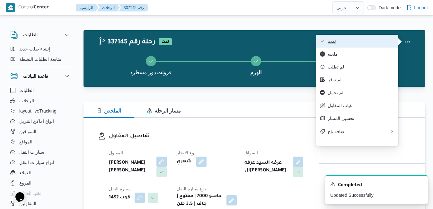
click at [361, 38] on button "تمت" at bounding box center [357, 41] width 82 height 13
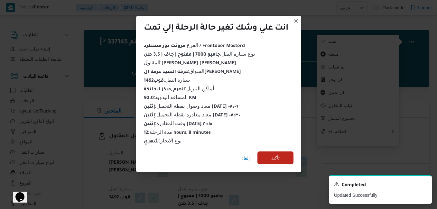
click at [272, 157] on span "تأكيد" at bounding box center [275, 158] width 8 height 8
